Goal: Complete application form

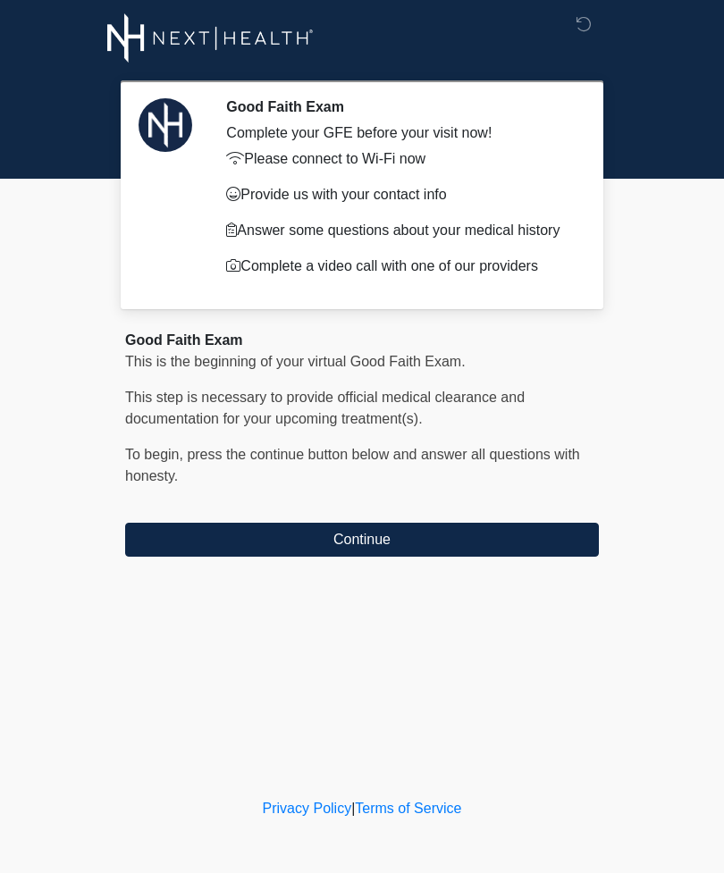
click at [549, 544] on button "Continue" at bounding box center [361, 540] width 473 height 34
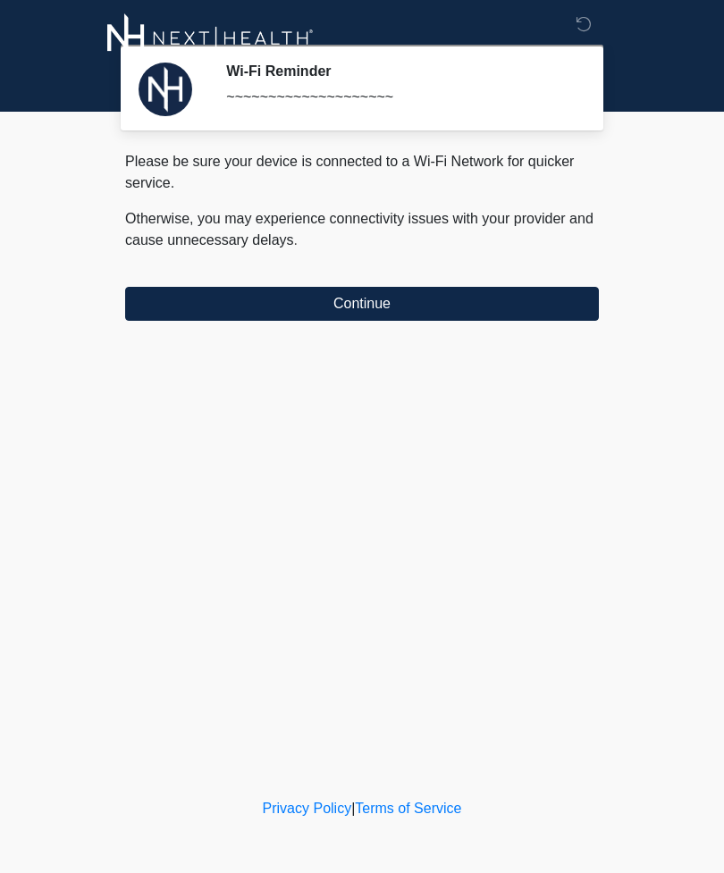
click at [577, 306] on button "Continue" at bounding box center [361, 304] width 473 height 34
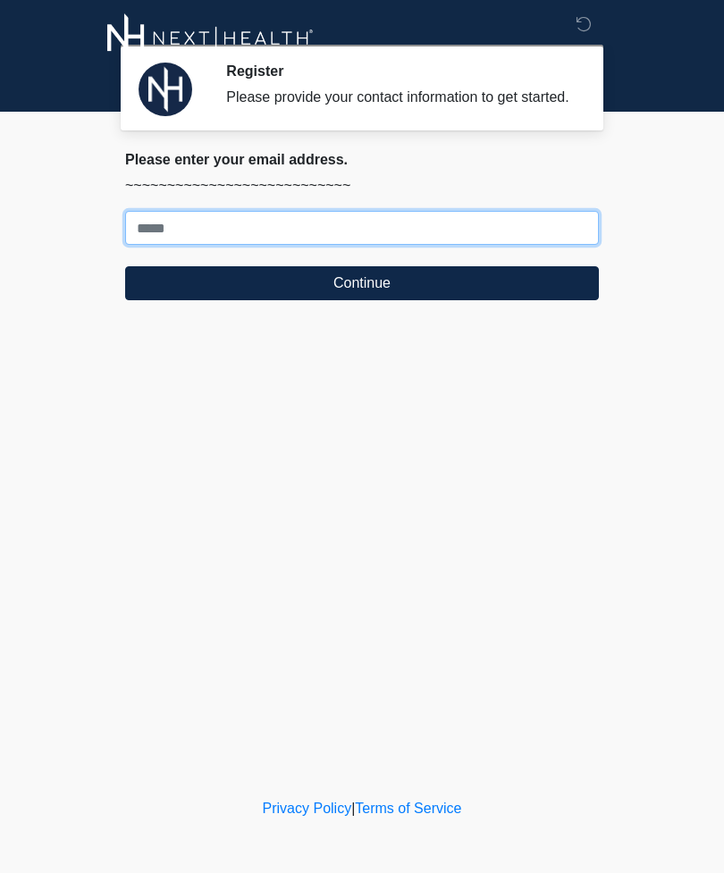
click at [377, 238] on input "Where should we email your treatment plan?" at bounding box center [361, 228] width 473 height 34
type input "**********"
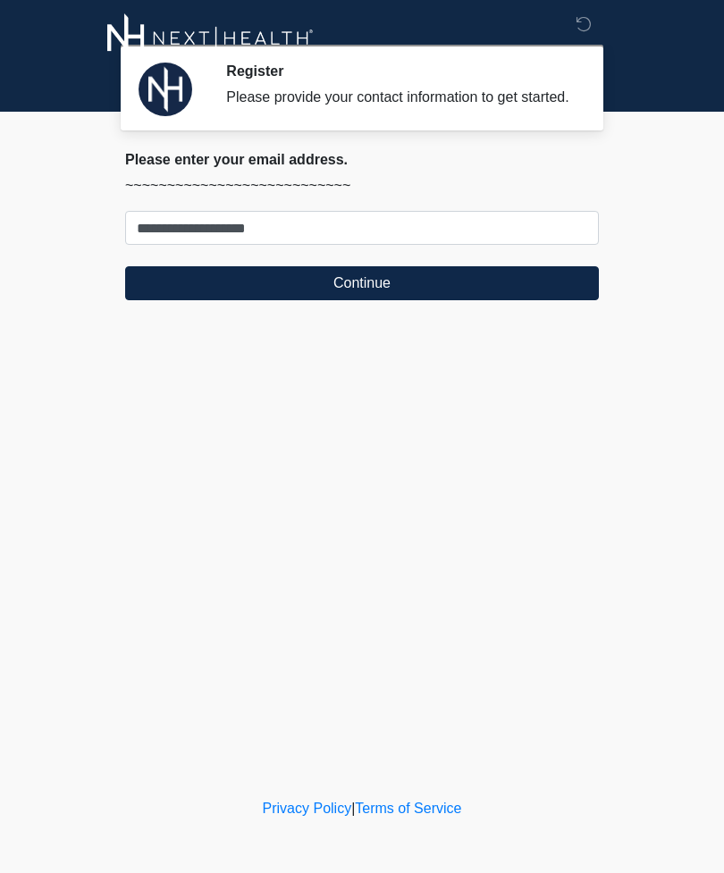
click at [556, 296] on button "Continue" at bounding box center [361, 283] width 473 height 34
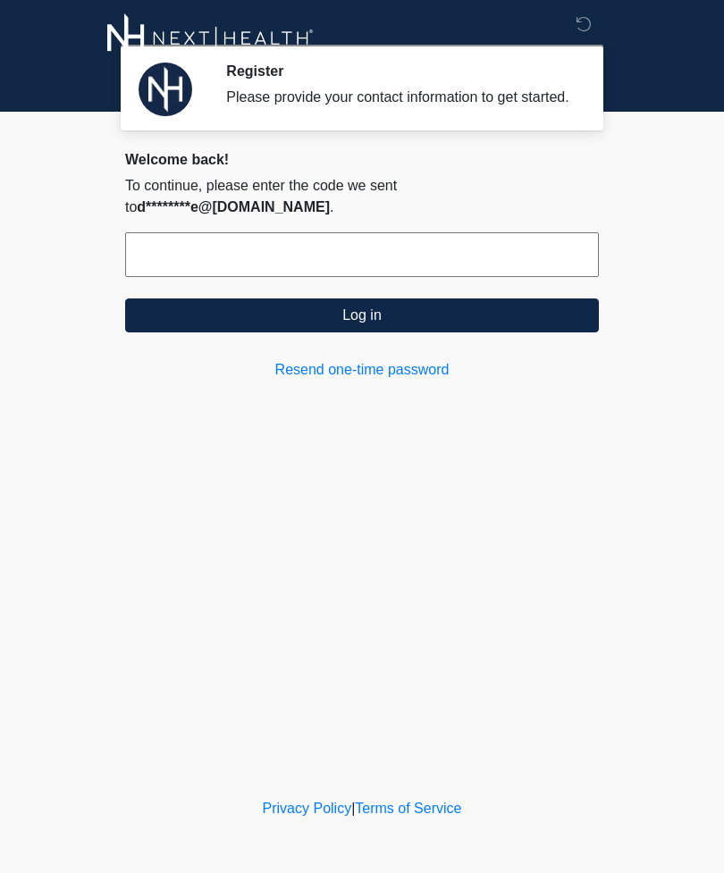
click at [354, 259] on input "text" at bounding box center [361, 254] width 473 height 45
type input "******"
click at [492, 313] on button "Log in" at bounding box center [361, 315] width 473 height 34
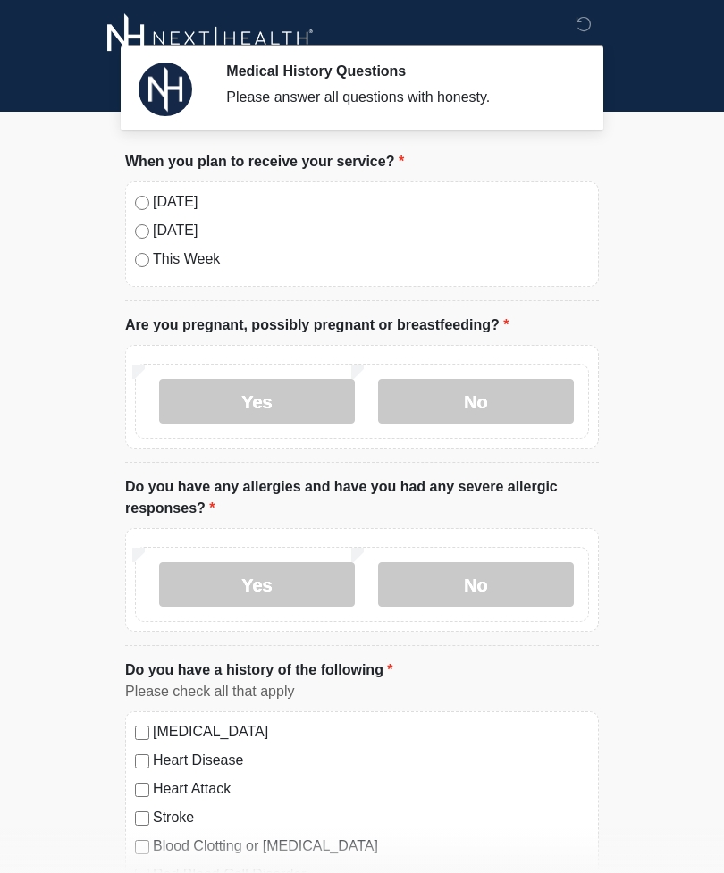
click at [283, 208] on label "Today" at bounding box center [371, 201] width 436 height 21
click at [458, 400] on label "No" at bounding box center [476, 401] width 196 height 45
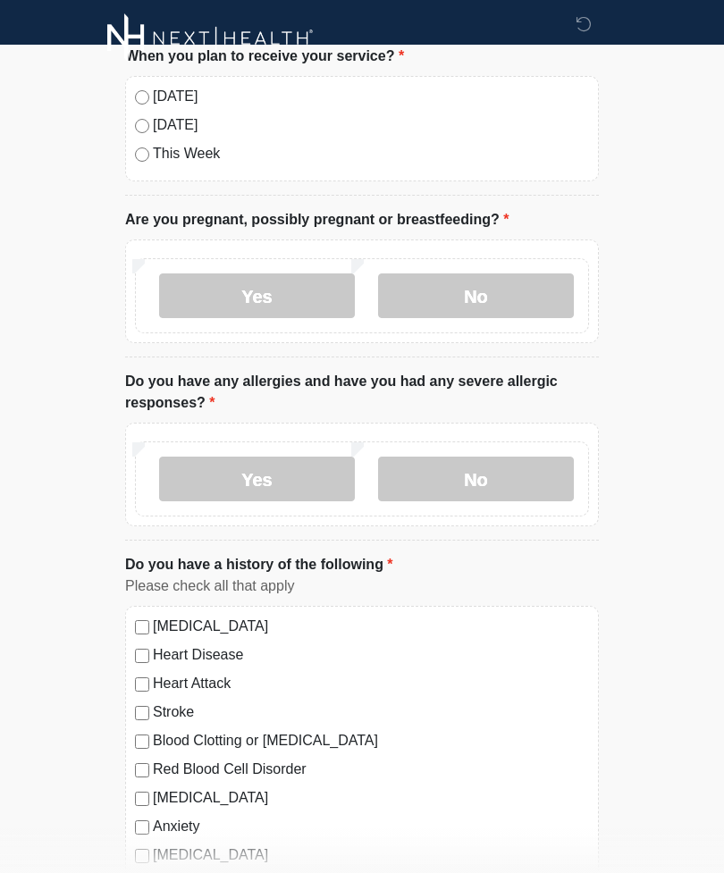
scroll to position [108, 0]
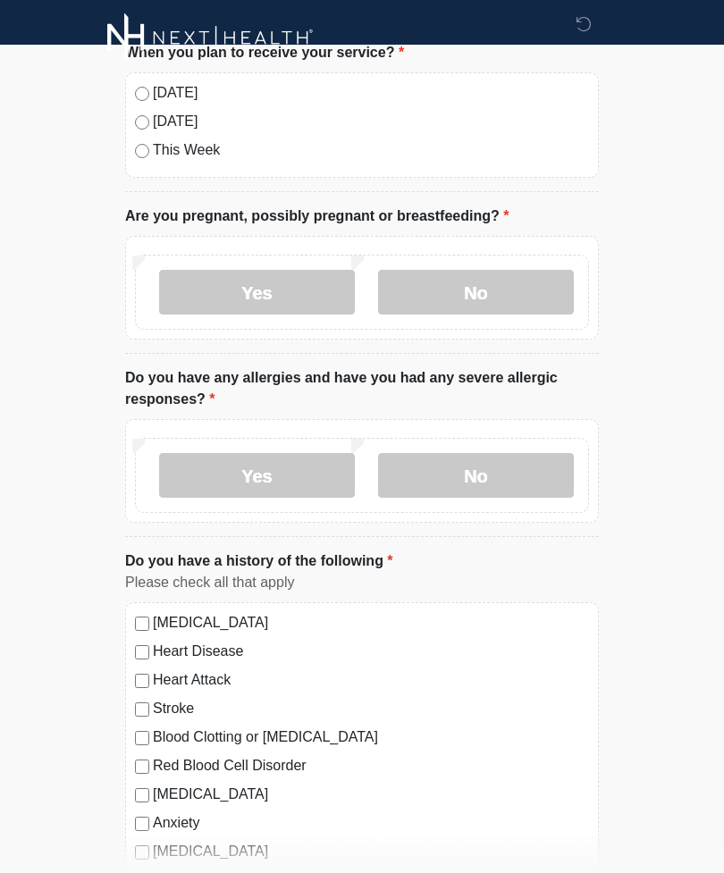
click at [483, 471] on label "No" at bounding box center [476, 476] width 196 height 45
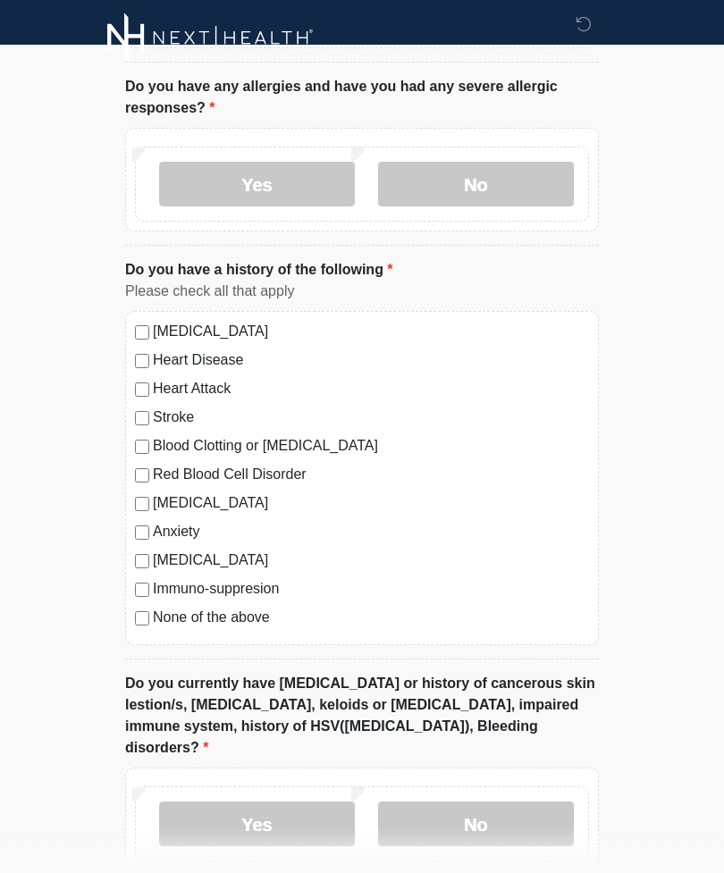
scroll to position [404, 0]
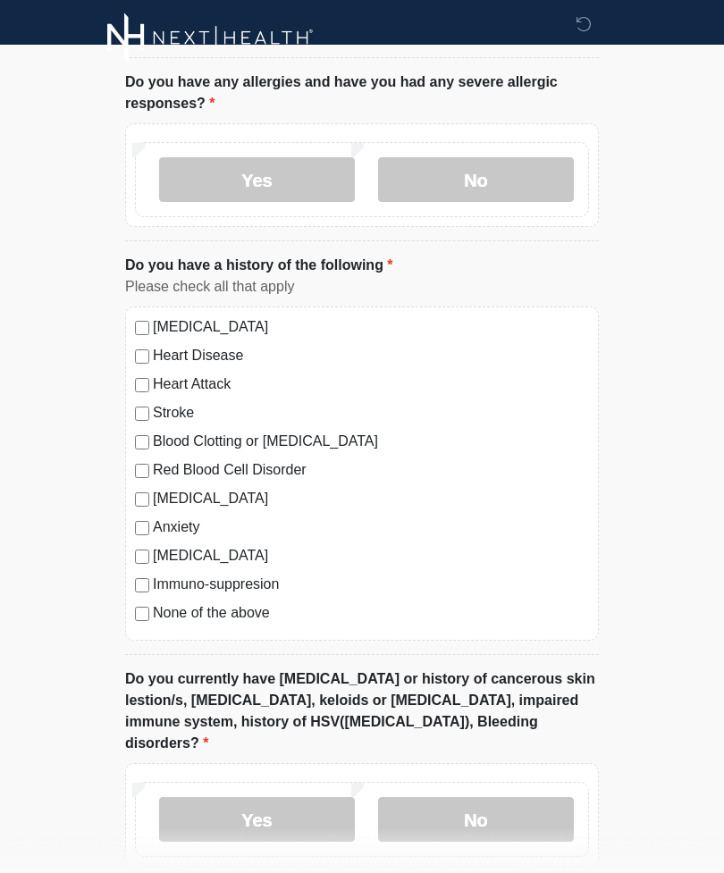
click at [512, 798] on label "No" at bounding box center [476, 820] width 196 height 45
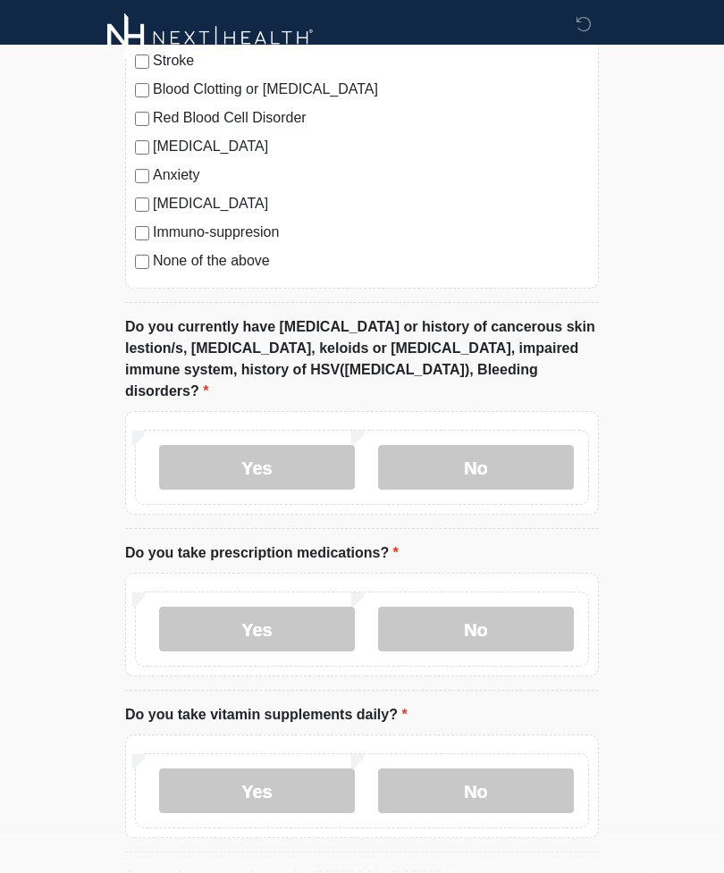
click at [506, 613] on label "No" at bounding box center [476, 629] width 196 height 45
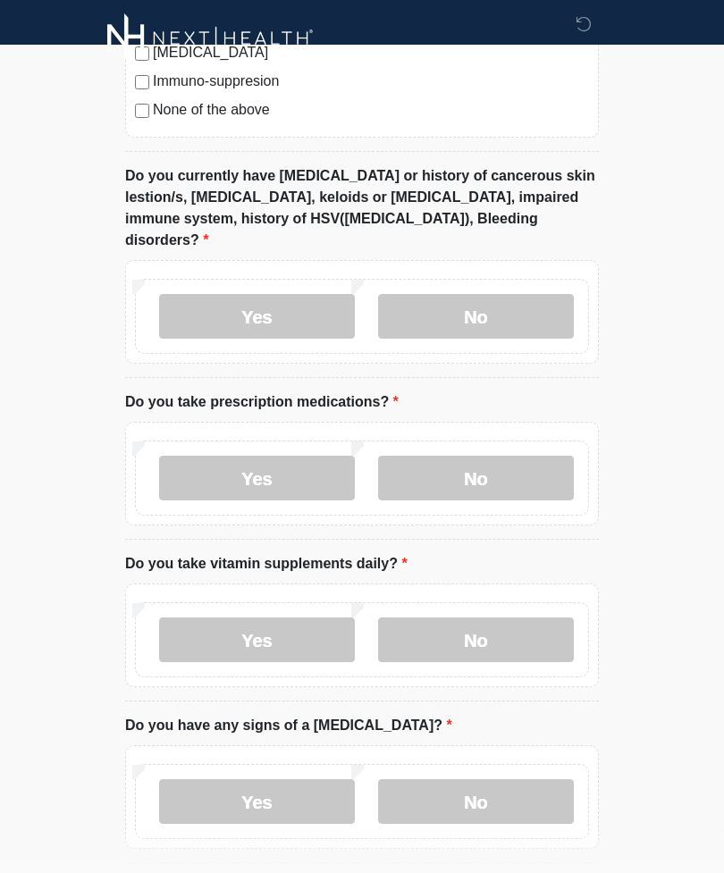
click at [522, 622] on label "No" at bounding box center [476, 639] width 196 height 45
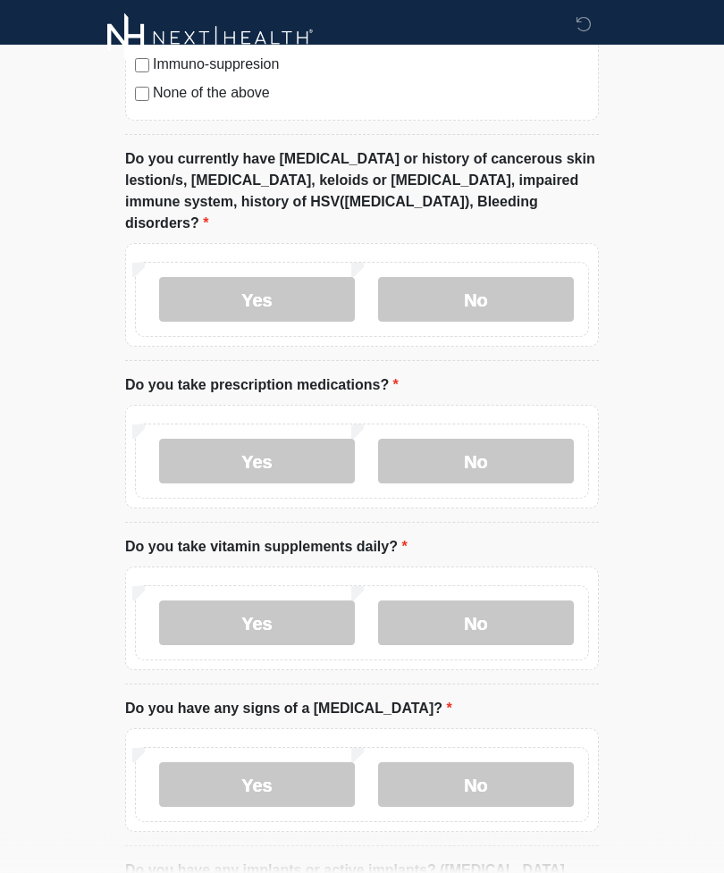
scroll to position [999, 0]
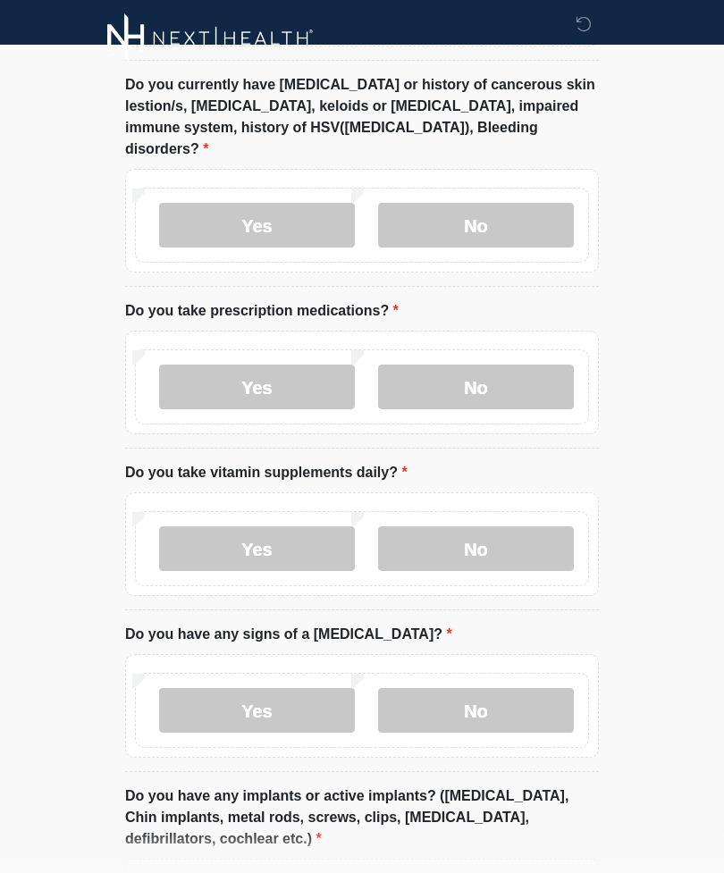
click at [269, 538] on label "Yes" at bounding box center [257, 548] width 196 height 45
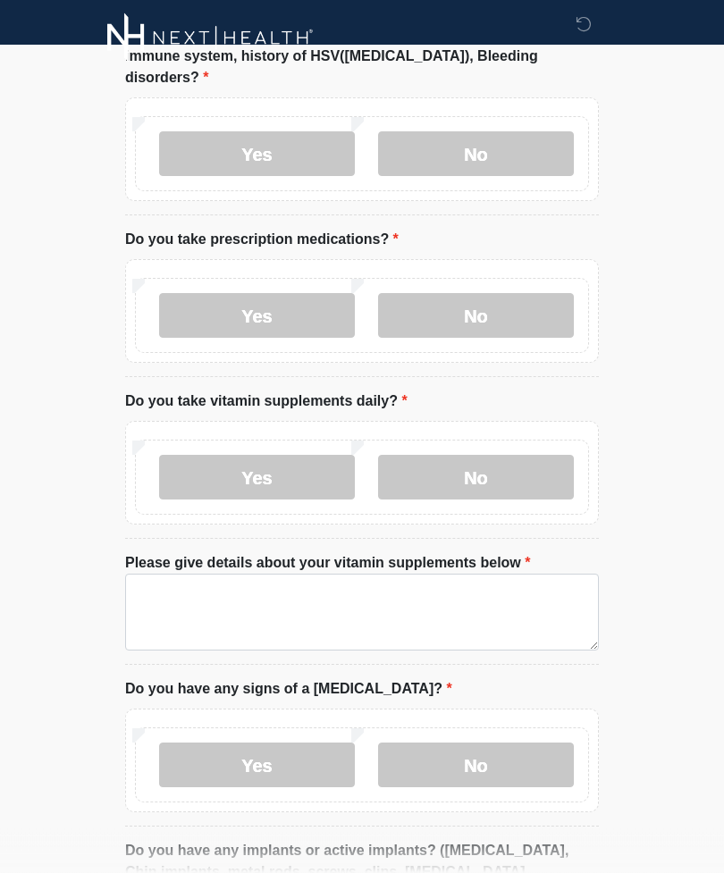
scroll to position [1072, 0]
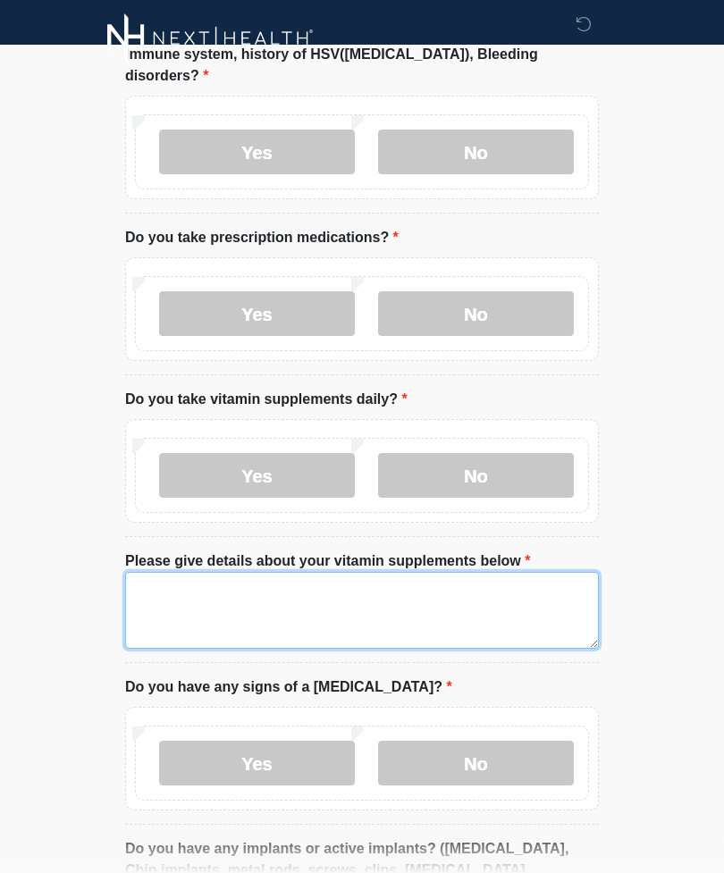
click at [402, 576] on textarea "Please give details about your vitamin supplements below" at bounding box center [361, 610] width 473 height 77
type textarea "*"
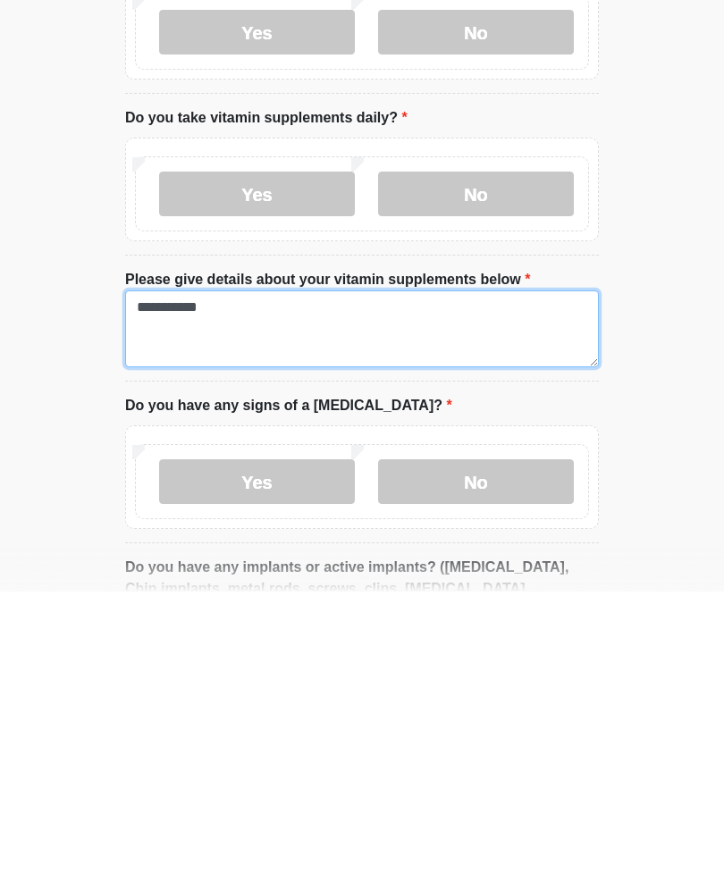
scroll to position [1089, 0]
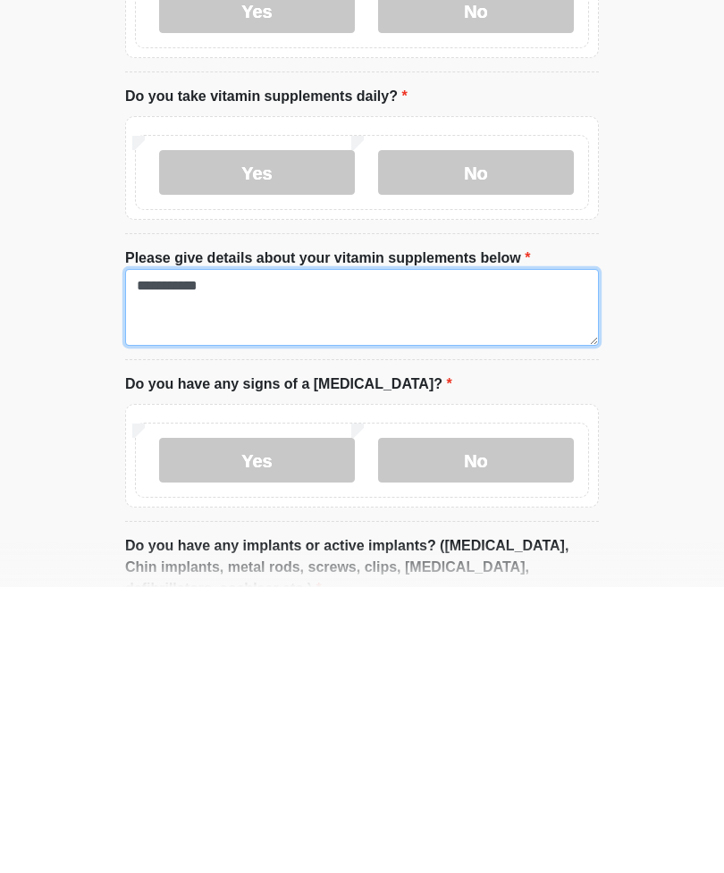
type textarea "*********"
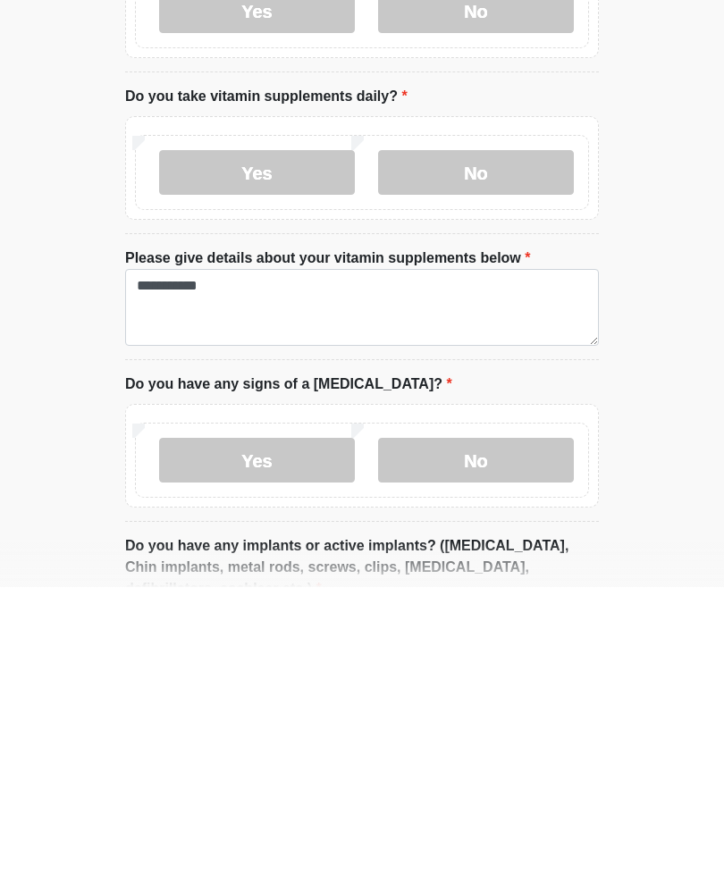
click at [514, 724] on label "No" at bounding box center [476, 746] width 196 height 45
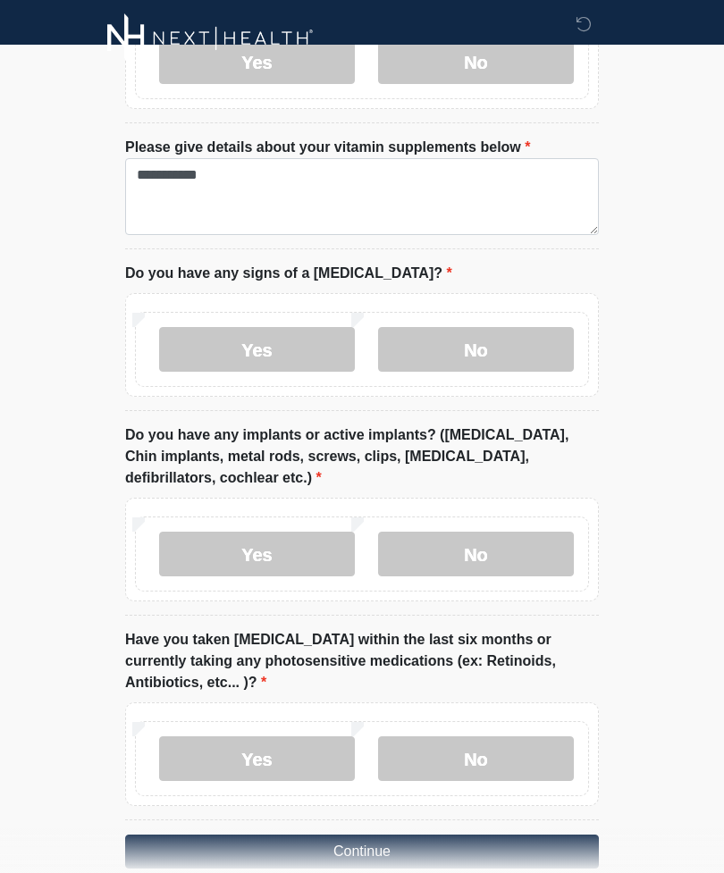
scroll to position [1494, 0]
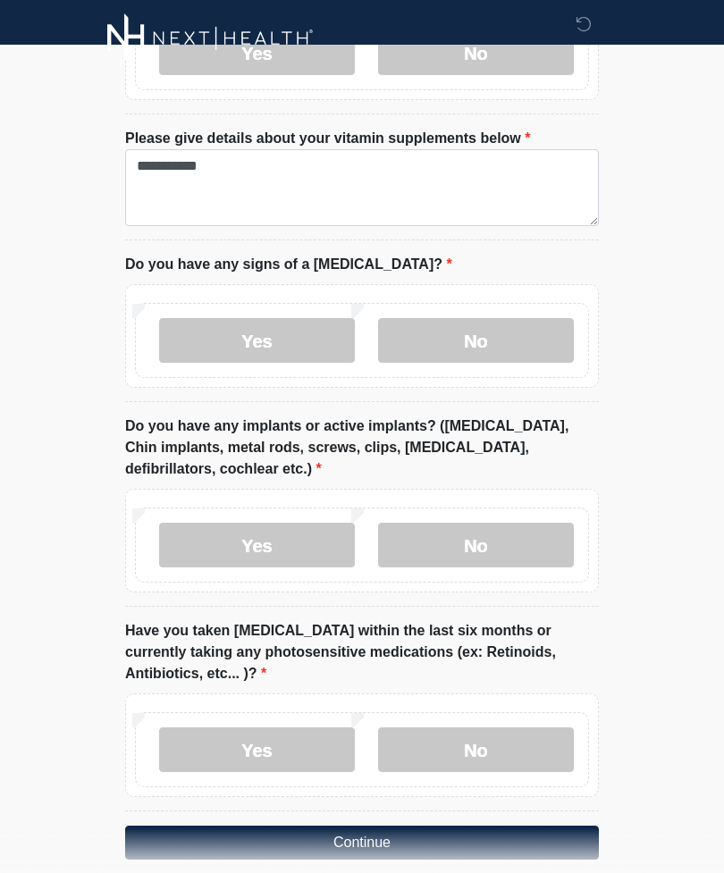
click at [510, 523] on label "No" at bounding box center [476, 545] width 196 height 45
click at [513, 730] on label "No" at bounding box center [476, 749] width 196 height 45
click at [494, 825] on button "Continue" at bounding box center [361, 842] width 473 height 34
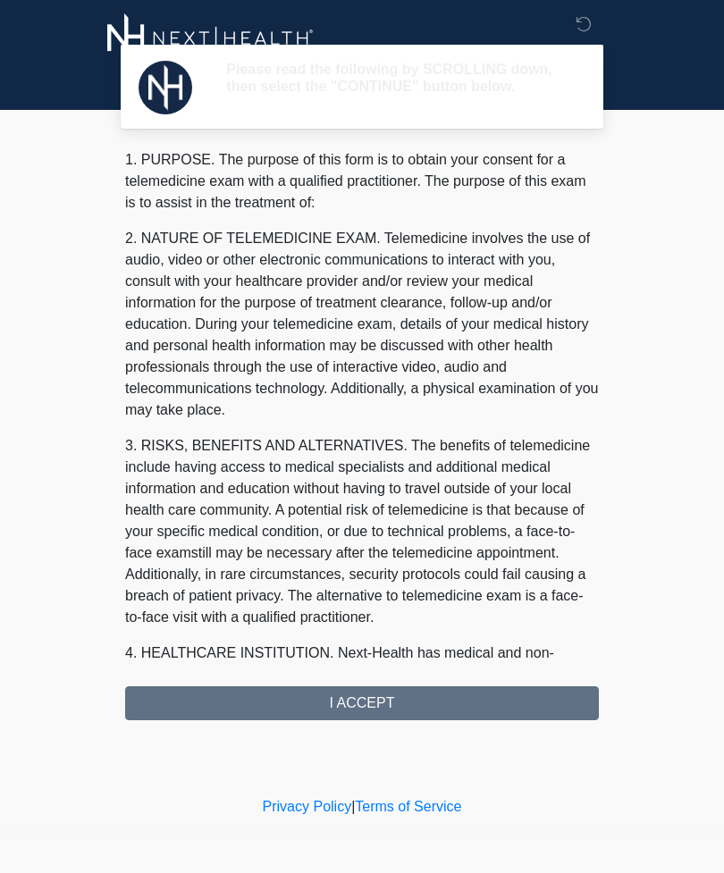
scroll to position [0, 0]
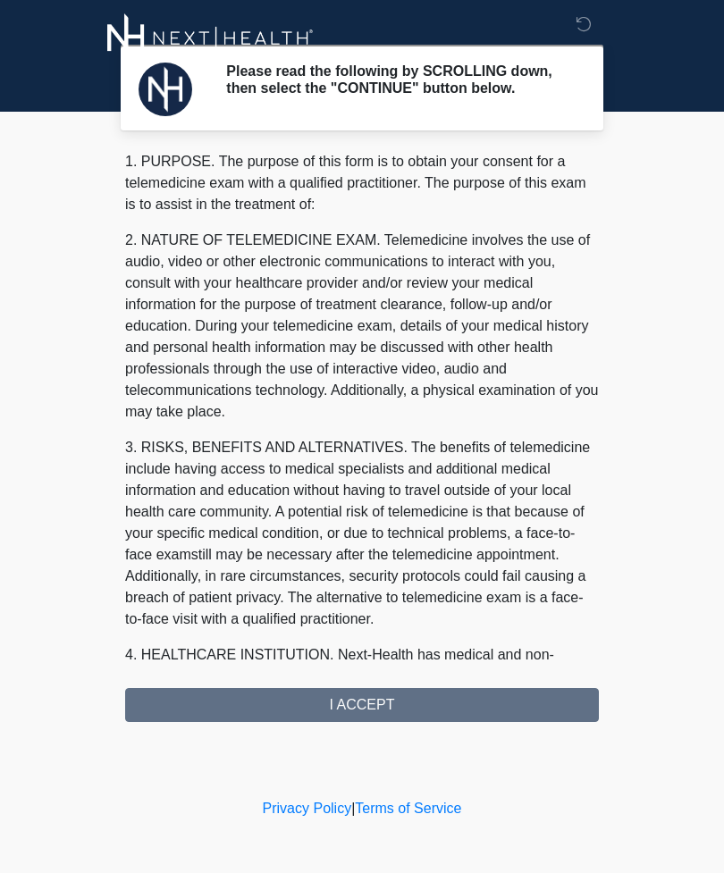
click at [458, 706] on div "1. PURPOSE. The purpose of this form is to obtain your consent for a telemedici…" at bounding box center [361, 436] width 473 height 571
click at [419, 711] on div "1. PURPOSE. The purpose of this form is to obtain your consent for a telemedici…" at bounding box center [361, 436] width 473 height 571
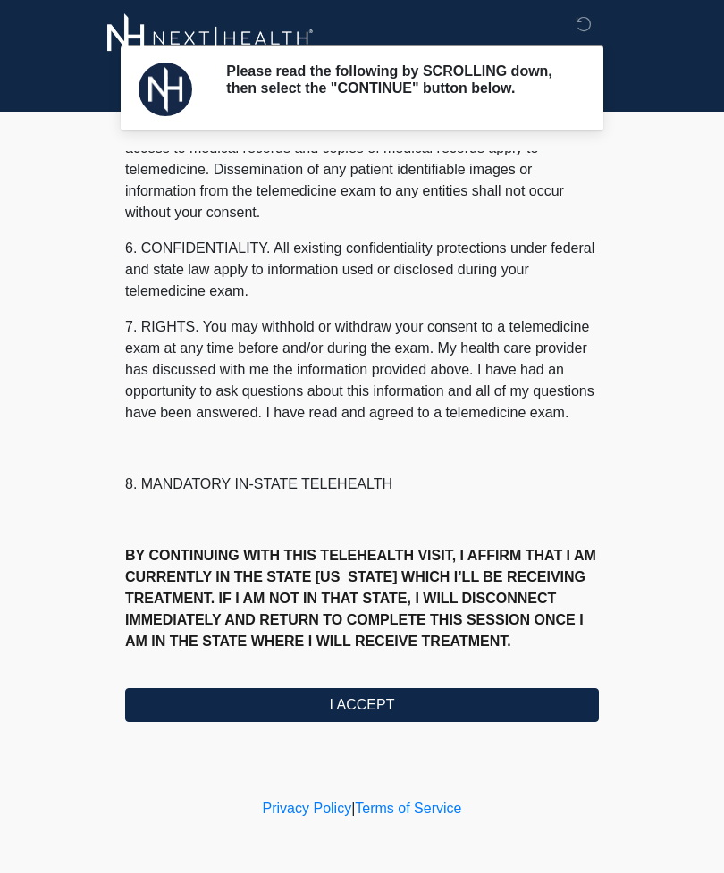
scroll to position [628, 0]
click at [444, 709] on button "I ACCEPT" at bounding box center [361, 705] width 473 height 34
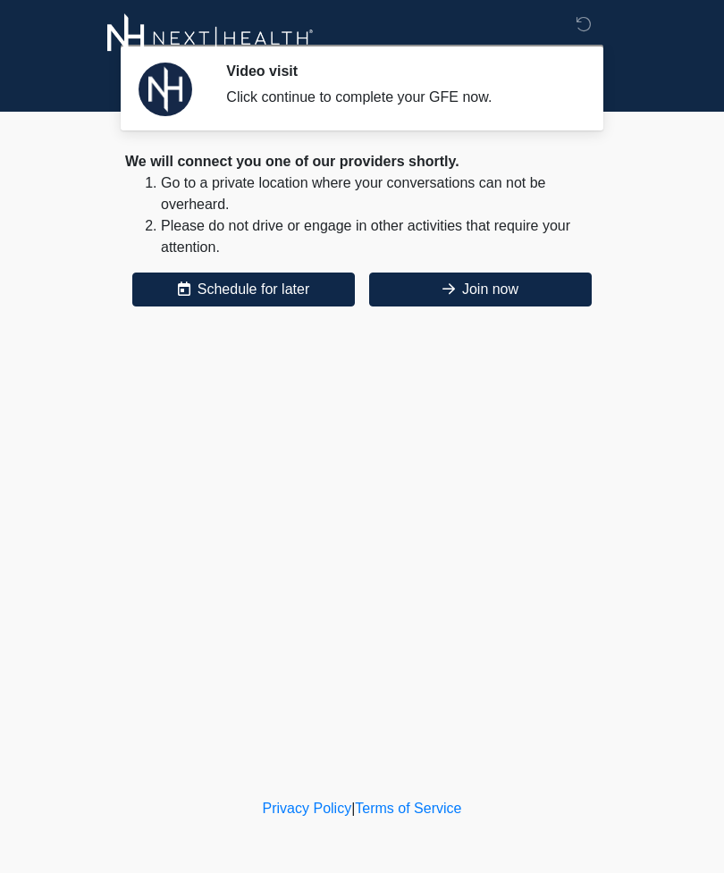
click at [483, 282] on button "Join now" at bounding box center [480, 289] width 222 height 34
